Goal: Task Accomplishment & Management: Manage account settings

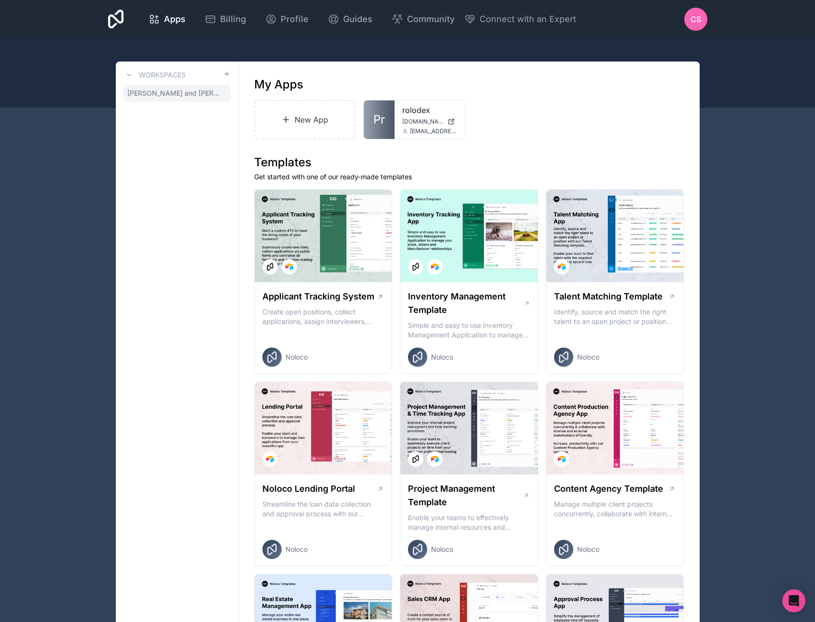
click at [173, 95] on span "[PERSON_NAME] and [PERSON_NAME]" at bounding box center [175, 93] width 96 height 10
click at [693, 18] on span "CS" at bounding box center [696, 19] width 11 height 12
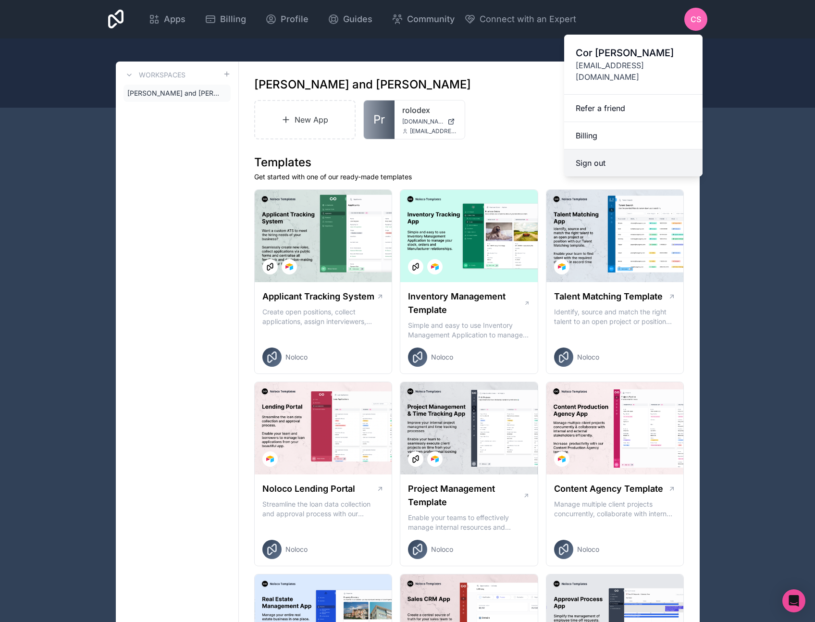
click at [594, 150] on button "Sign out" at bounding box center [633, 163] width 138 height 27
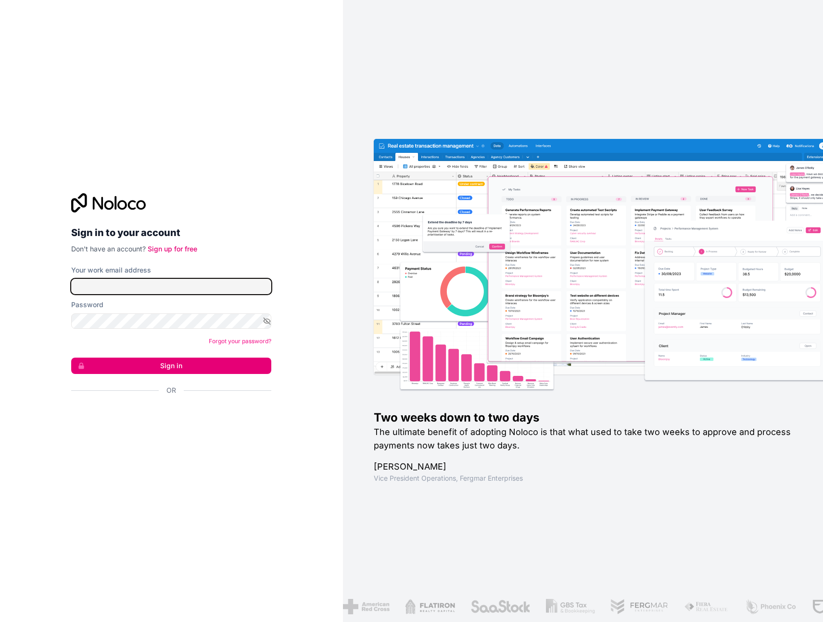
click at [137, 286] on input "Your work email address" at bounding box center [171, 286] width 200 height 15
type input "[EMAIL_ADDRESS][DOMAIN_NAME]"
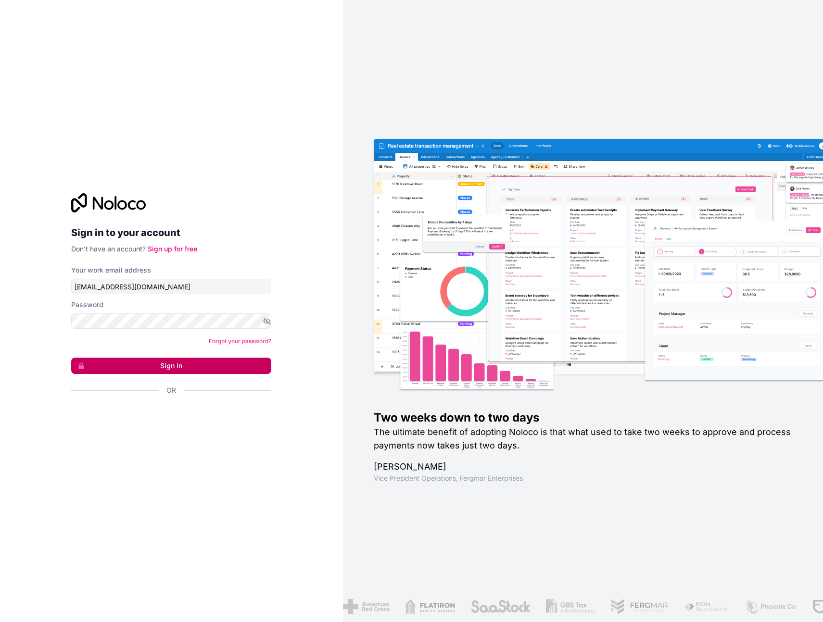
click at [181, 367] on button "Sign in" at bounding box center [171, 366] width 200 height 16
